Goal: Information Seeking & Learning: Find specific page/section

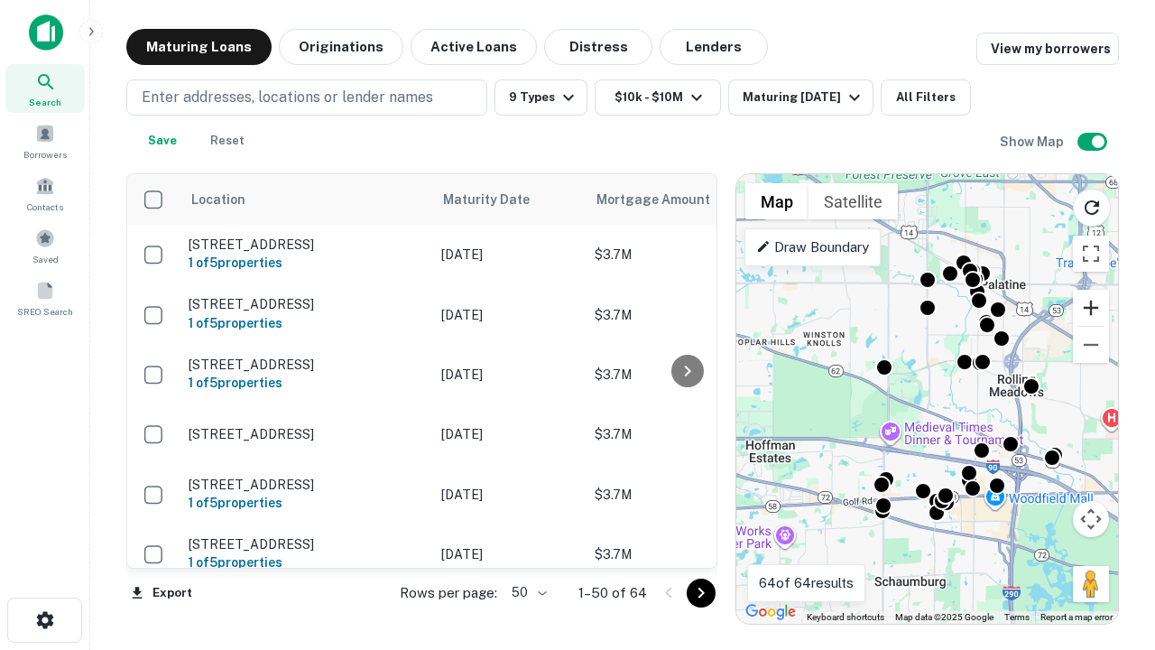
click at [1091, 308] on button "Zoom in" at bounding box center [1091, 308] width 36 height 36
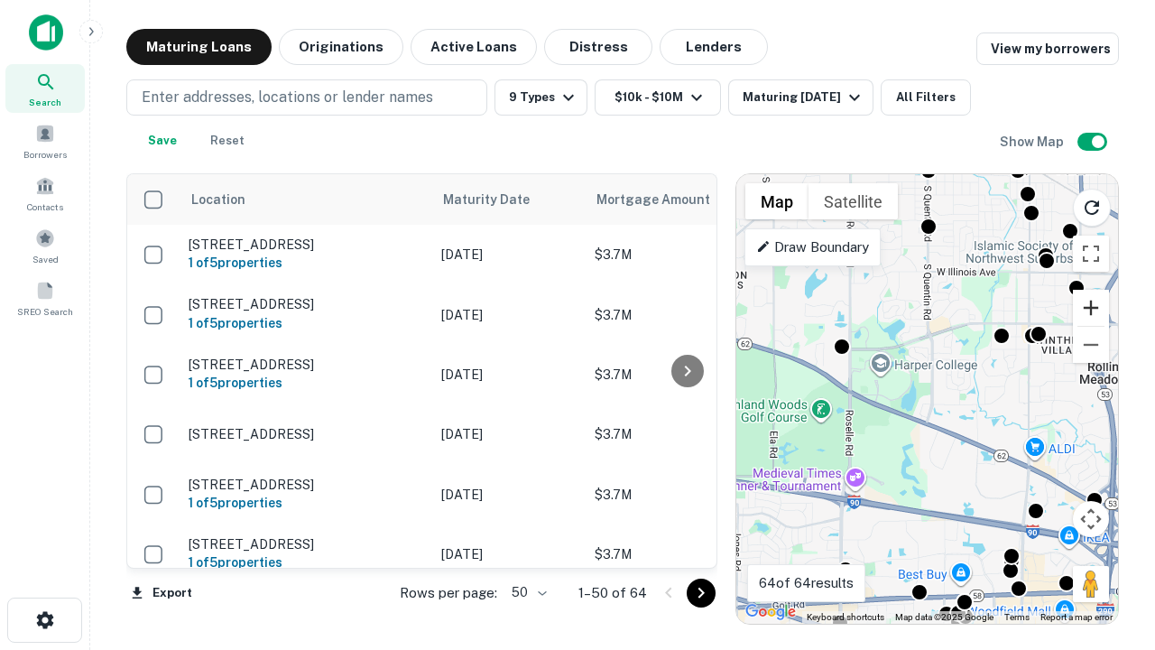
click at [1091, 308] on button "Zoom in" at bounding box center [1091, 308] width 36 height 36
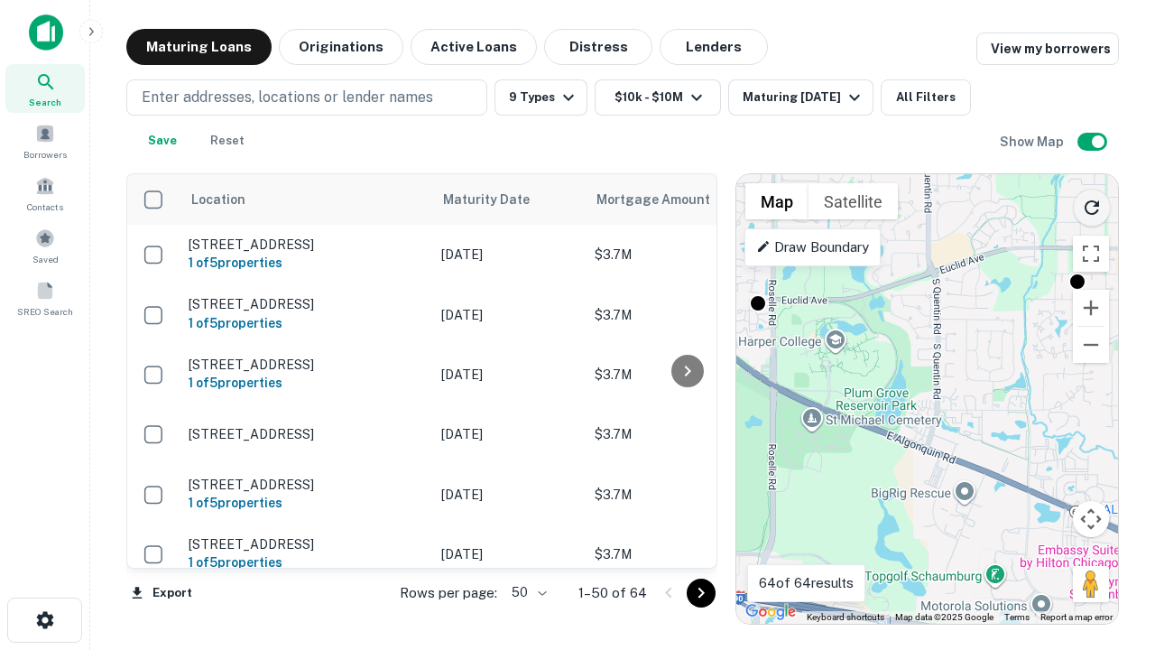
click at [1092, 204] on icon "Reload search area" at bounding box center [1092, 208] width 22 height 22
